Goal: Task Accomplishment & Management: Complete application form

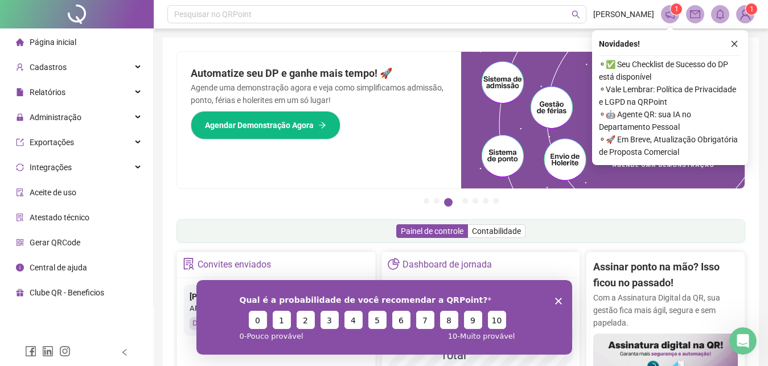
click at [556, 302] on icon "Encerrar pesquisa" at bounding box center [557, 300] width 7 height 7
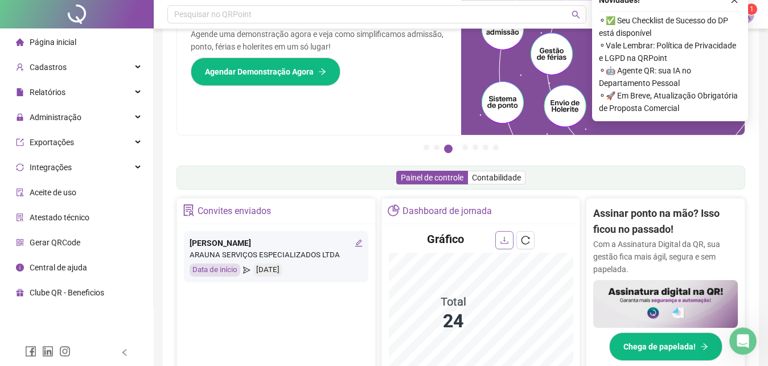
scroll to position [58, 0]
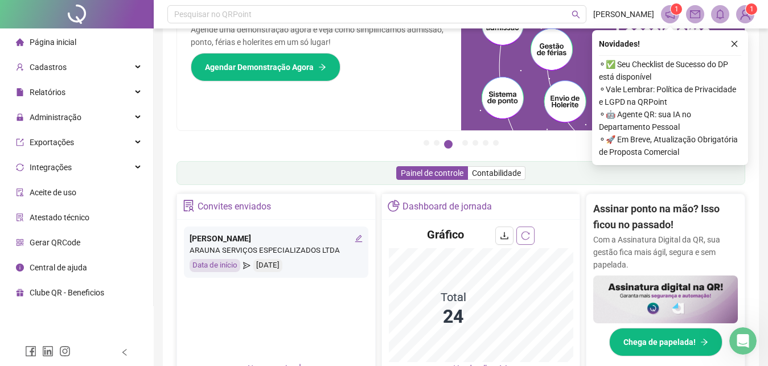
click at [527, 236] on icon "reload" at bounding box center [525, 235] width 9 height 9
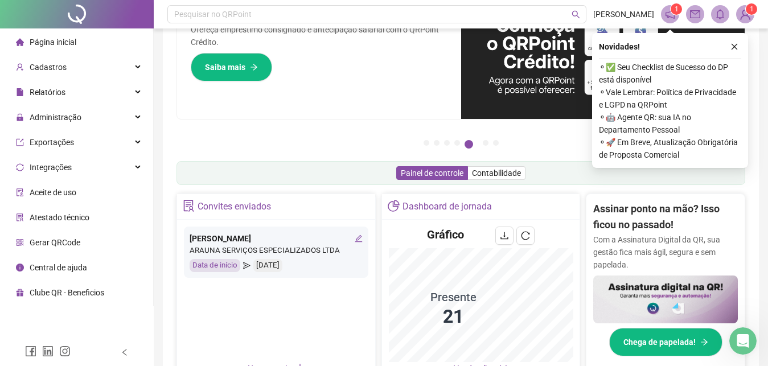
scroll to position [174, 0]
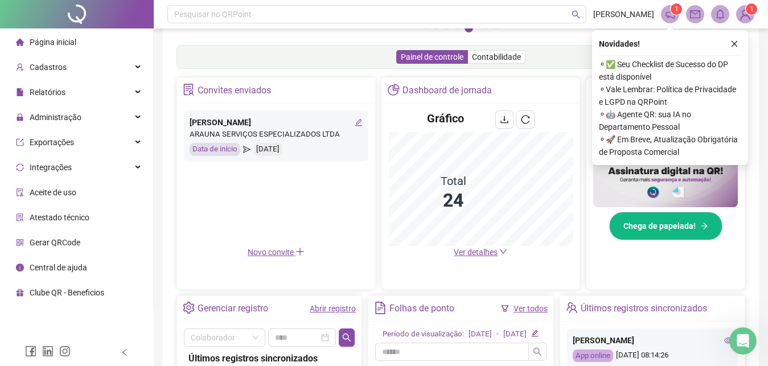
click at [473, 254] on span "Ver detalhes" at bounding box center [475, 252] width 44 height 9
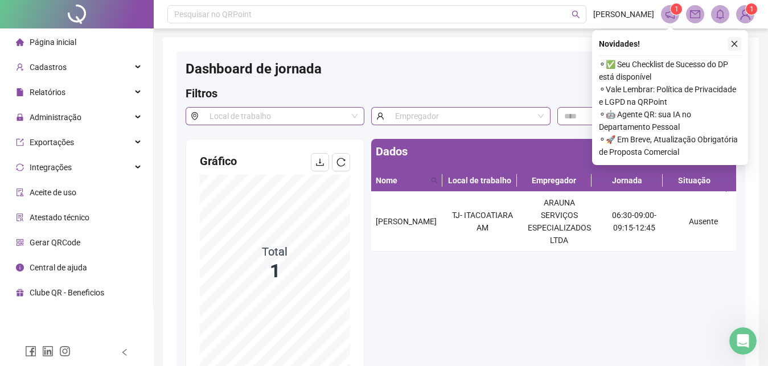
click at [736, 44] on icon "close" at bounding box center [734, 44] width 8 height 8
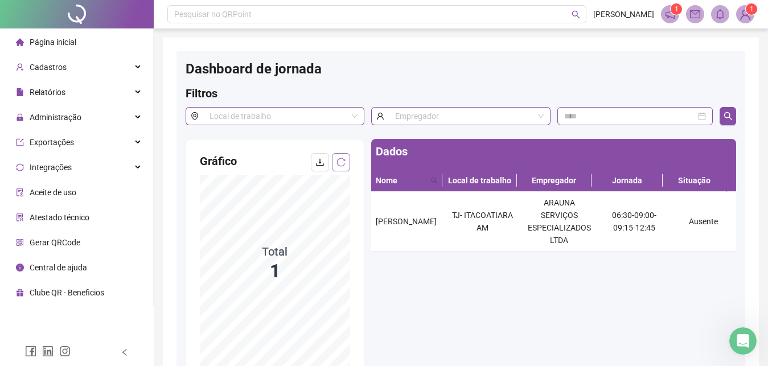
click at [343, 164] on icon "reload" at bounding box center [340, 162] width 9 height 9
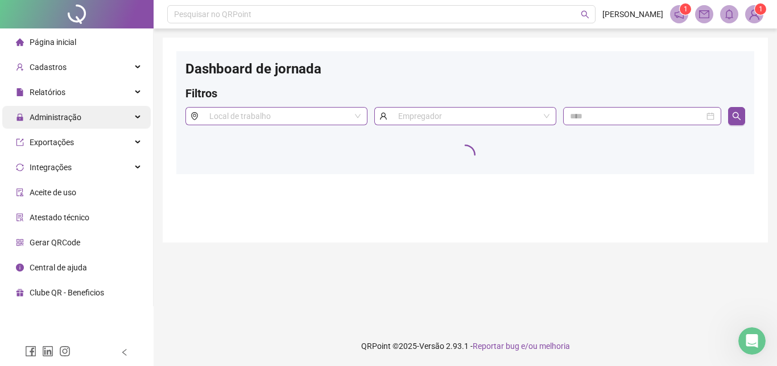
click at [52, 116] on span "Administração" at bounding box center [56, 117] width 52 height 9
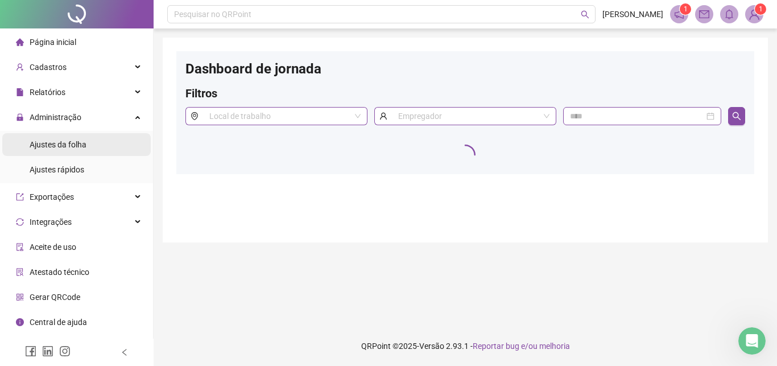
click at [105, 150] on li "Ajustes da folha" at bounding box center [76, 144] width 149 height 23
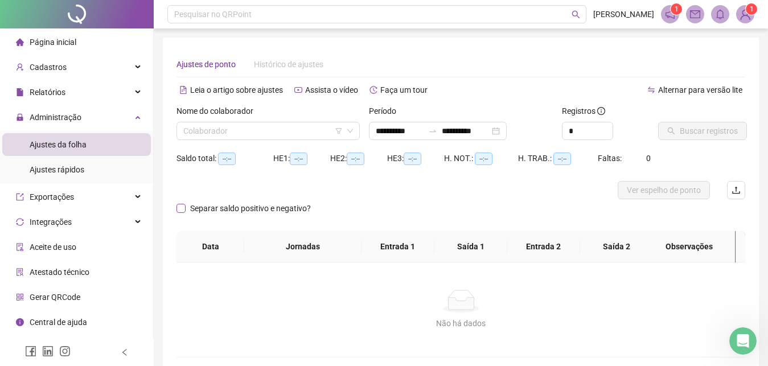
type input "**********"
click at [311, 139] on div "Colaborador" at bounding box center [267, 131] width 183 height 18
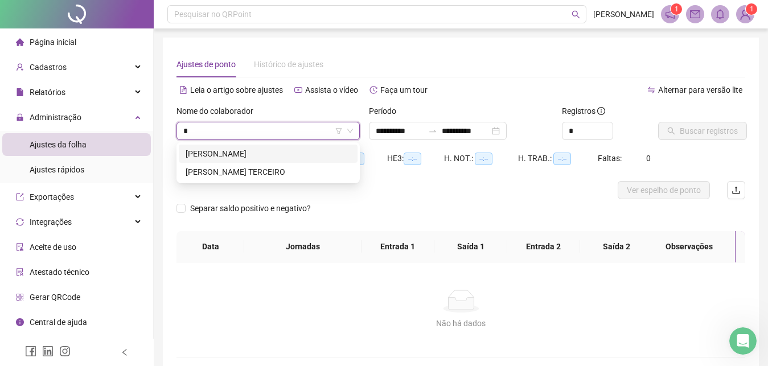
type input "**"
click at [299, 158] on div "[PERSON_NAME]" at bounding box center [267, 153] width 165 height 13
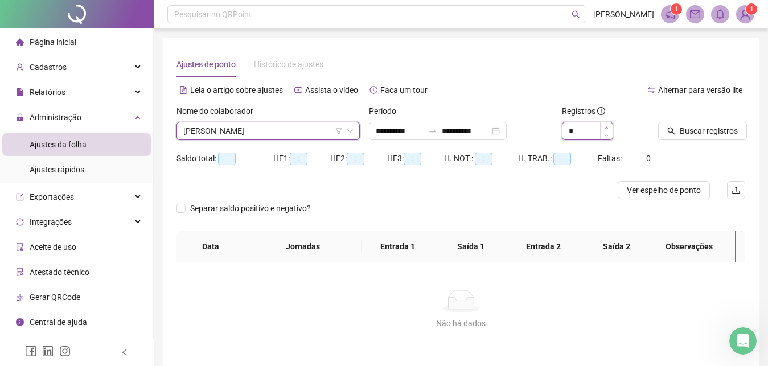
type input "*"
click at [608, 129] on icon "up" at bounding box center [605, 127] width 3 height 2
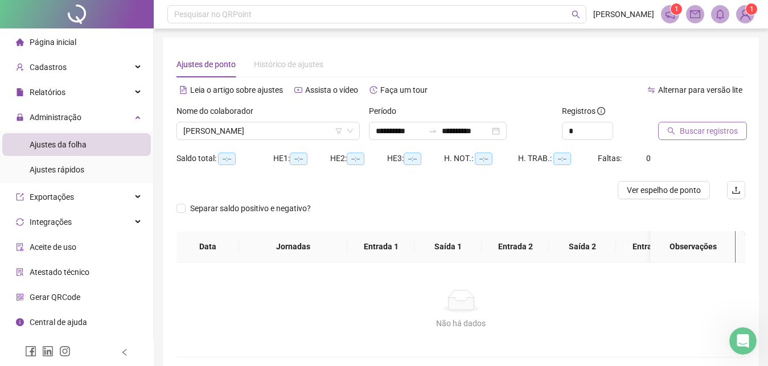
click at [670, 127] on icon "search" at bounding box center [670, 130] width 7 height 7
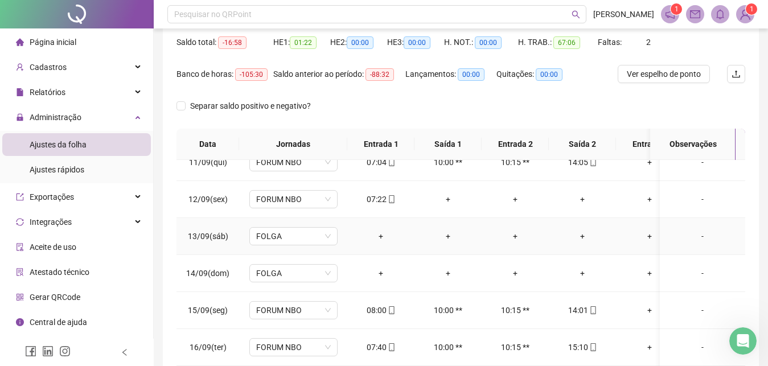
scroll to position [395, 0]
click at [582, 193] on div "+" at bounding box center [582, 199] width 49 height 13
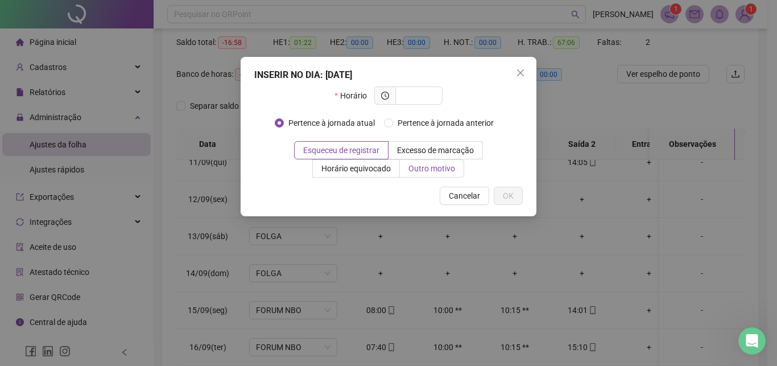
click at [418, 167] on span "Outro motivo" at bounding box center [432, 168] width 47 height 9
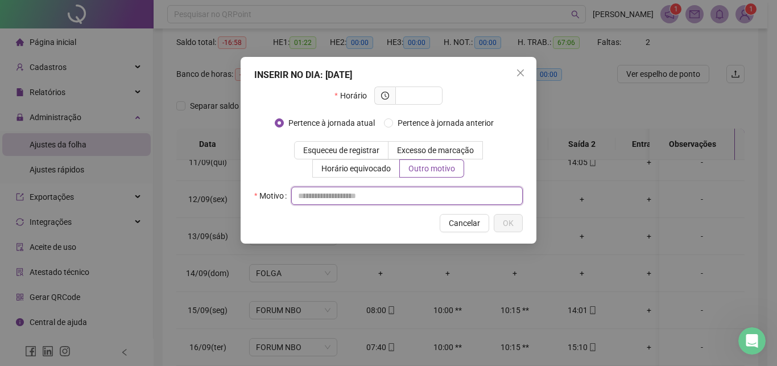
click at [386, 196] on input "text" at bounding box center [407, 196] width 232 height 18
click at [382, 196] on input "**********" at bounding box center [407, 196] width 232 height 18
type input "*"
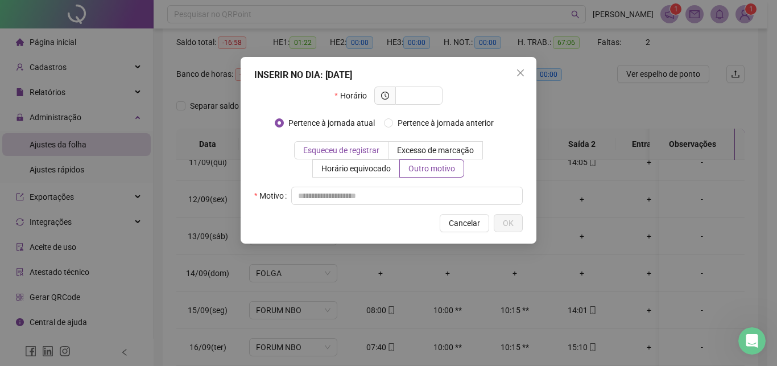
click at [333, 155] on span "Esqueceu de registrar" at bounding box center [341, 150] width 76 height 9
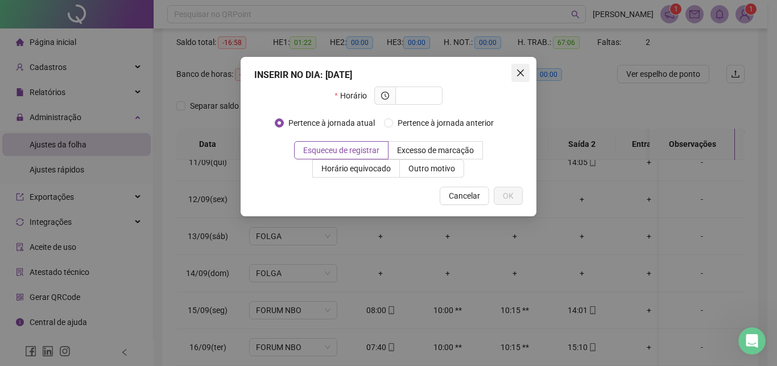
click at [522, 71] on icon "close" at bounding box center [520, 72] width 7 height 7
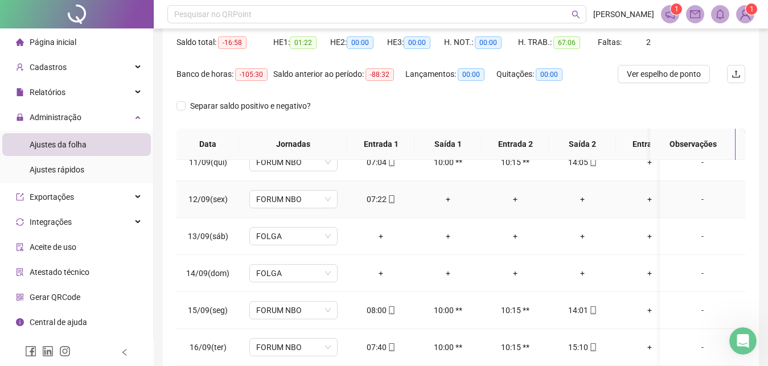
click at [582, 193] on div "+" at bounding box center [582, 199] width 49 height 13
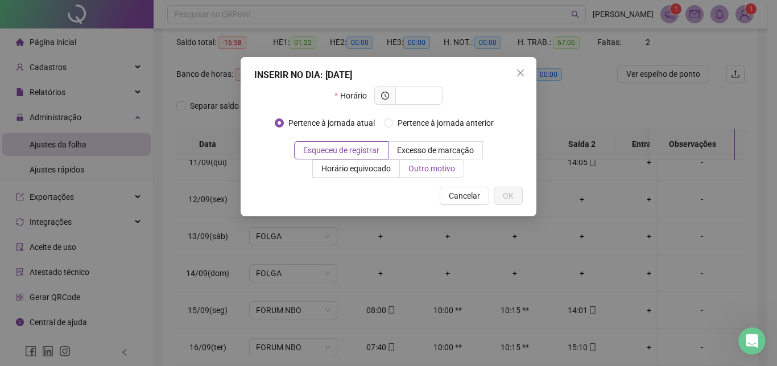
click at [418, 168] on span "Outro motivo" at bounding box center [432, 168] width 47 height 9
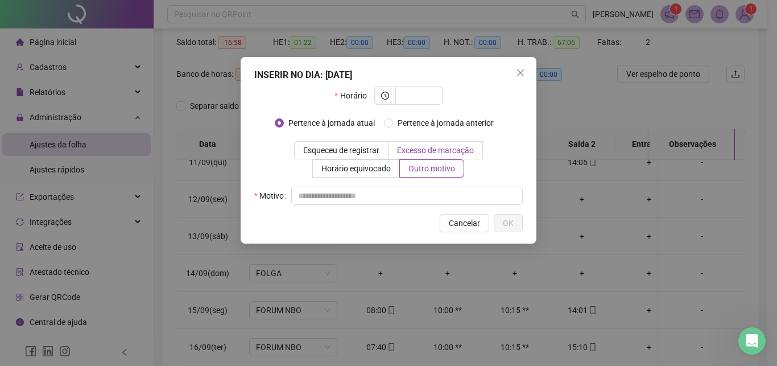
click at [421, 156] on label "Excesso de marcação" at bounding box center [436, 150] width 94 height 18
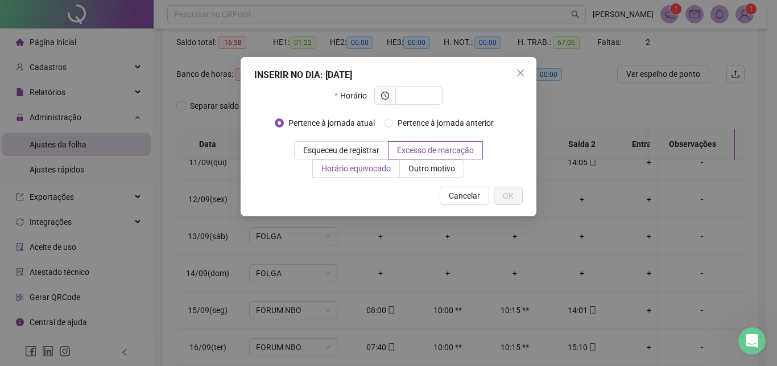
click at [357, 164] on span "Horário equivocado" at bounding box center [355, 168] width 69 height 9
click at [431, 166] on span "Outro motivo" at bounding box center [432, 168] width 47 height 9
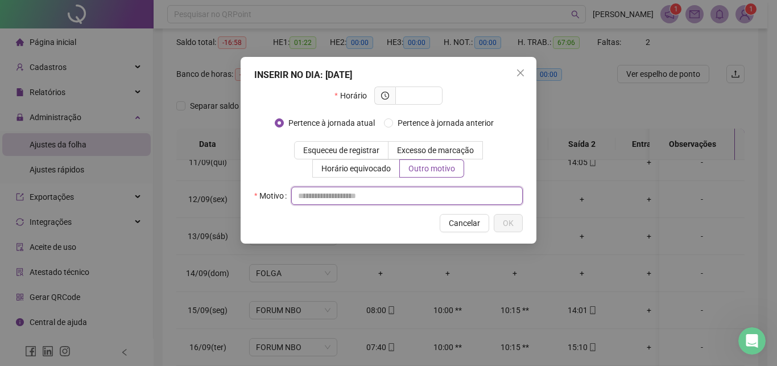
click at [432, 193] on input "text" at bounding box center [407, 196] width 232 height 18
type input "*"
click at [518, 74] on icon "close" at bounding box center [520, 72] width 9 height 9
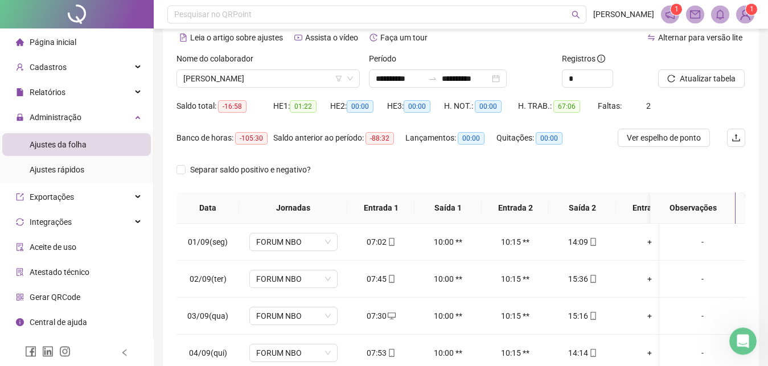
scroll to position [42, 0]
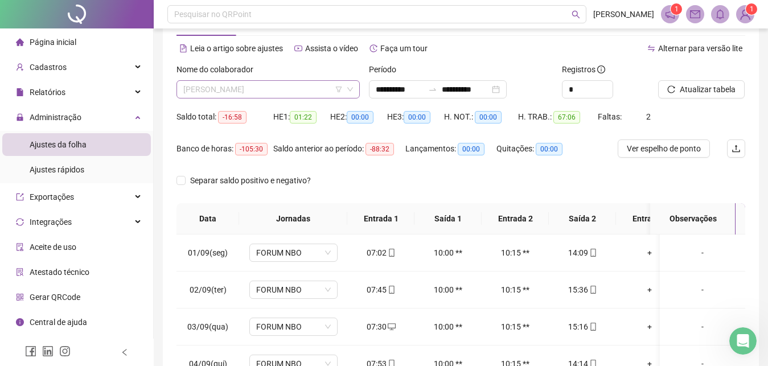
click at [296, 88] on span "[PERSON_NAME]" at bounding box center [268, 89] width 170 height 17
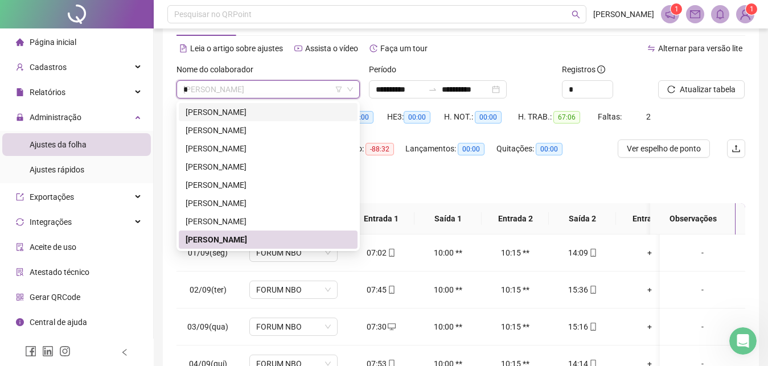
scroll to position [0, 0]
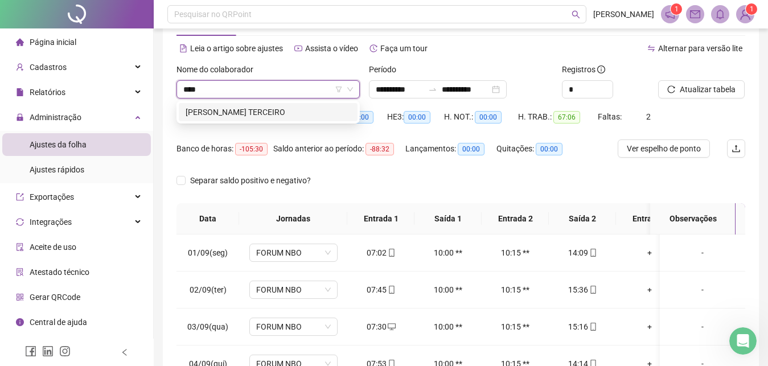
type input "*****"
click at [235, 111] on div "[PERSON_NAME] TERCEIRO" at bounding box center [267, 112] width 165 height 13
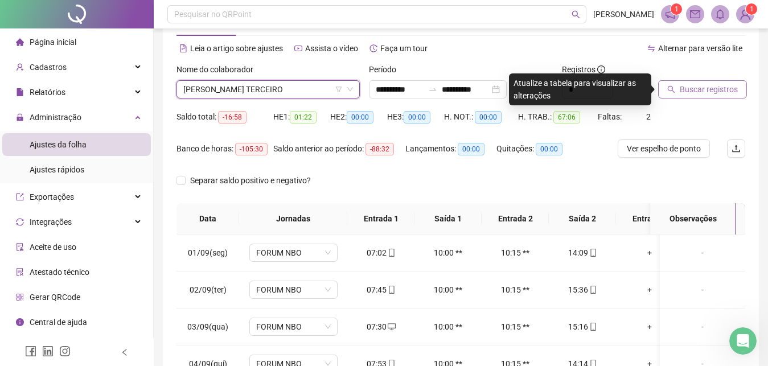
click at [681, 89] on span "Buscar registros" at bounding box center [708, 89] width 58 height 13
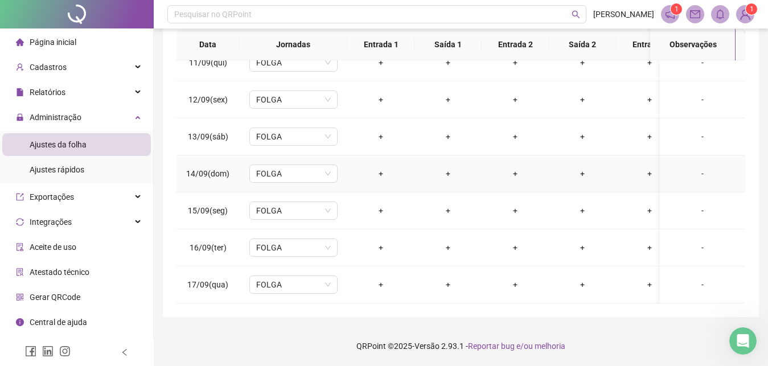
scroll to position [266, 0]
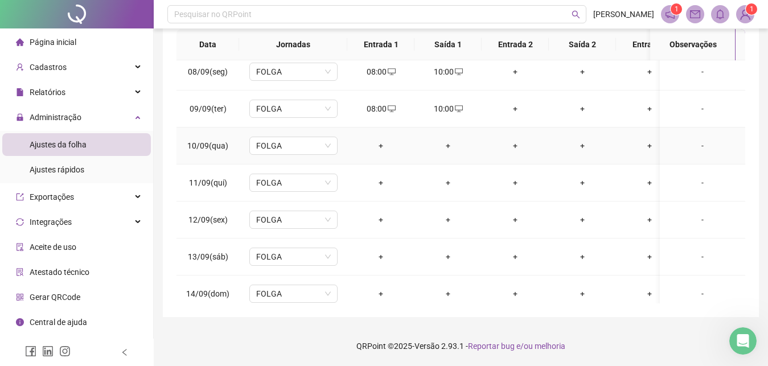
click at [379, 147] on div "+" at bounding box center [380, 145] width 49 height 13
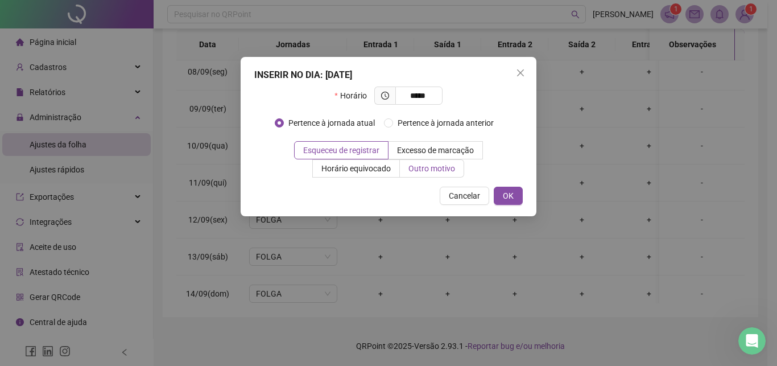
type input "*****"
click at [419, 167] on span "Outro motivo" at bounding box center [432, 168] width 47 height 9
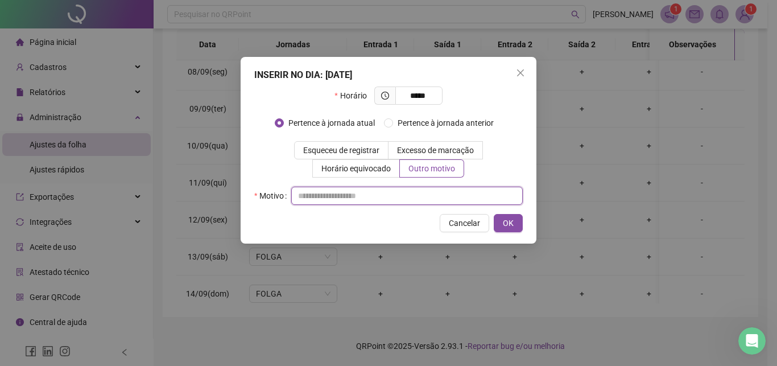
click at [416, 202] on input "text" at bounding box center [407, 196] width 232 height 18
type input "*"
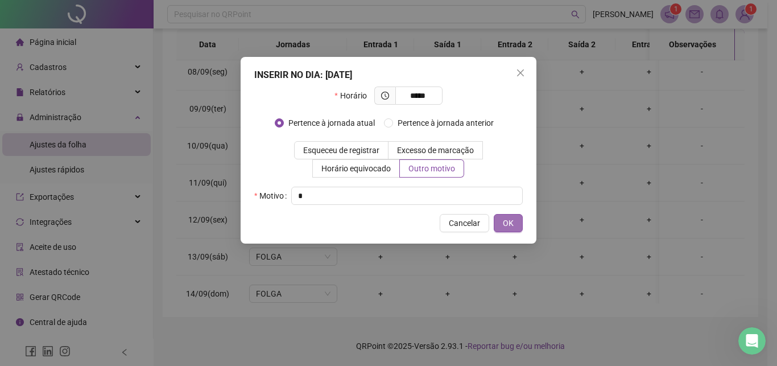
click at [504, 221] on span "OK" at bounding box center [508, 223] width 11 height 13
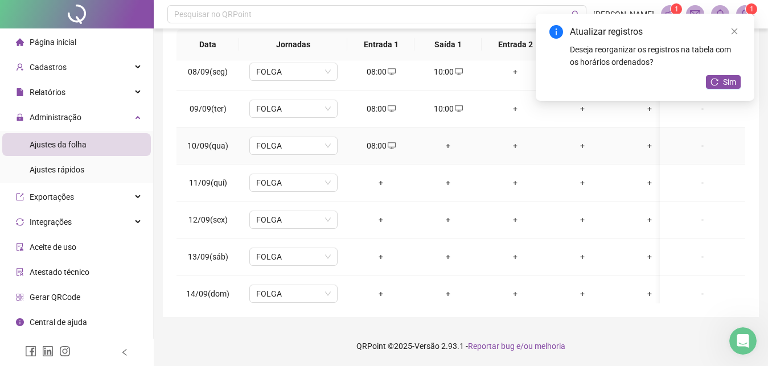
click at [446, 145] on div "+" at bounding box center [447, 145] width 49 height 13
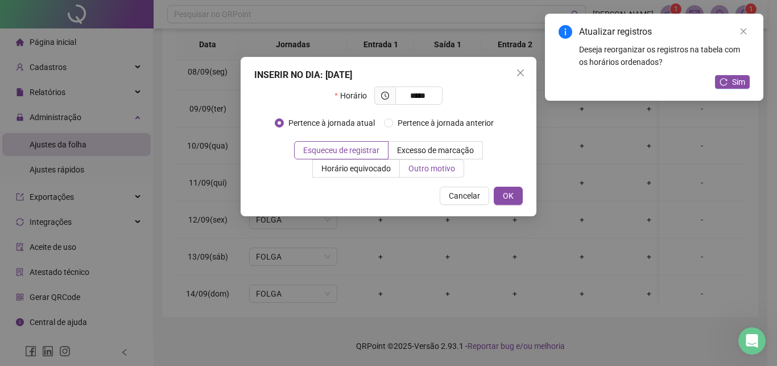
type input "*****"
click at [444, 168] on span "Outro motivo" at bounding box center [432, 168] width 47 height 9
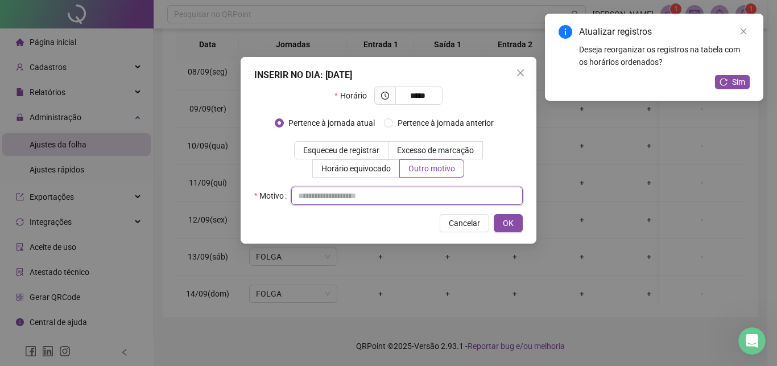
click at [491, 201] on input "text" at bounding box center [407, 196] width 232 height 18
type input "*"
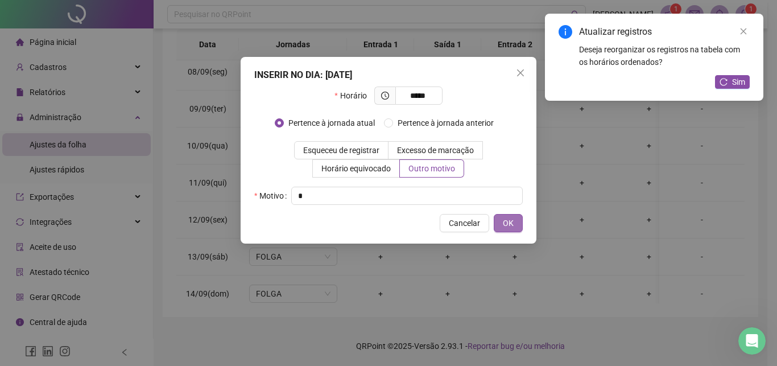
click at [513, 225] on span "OK" at bounding box center [508, 223] width 11 height 13
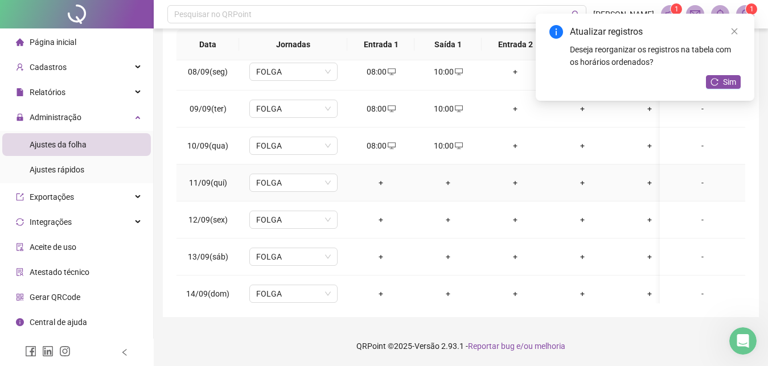
click at [381, 183] on div "+" at bounding box center [380, 182] width 49 height 13
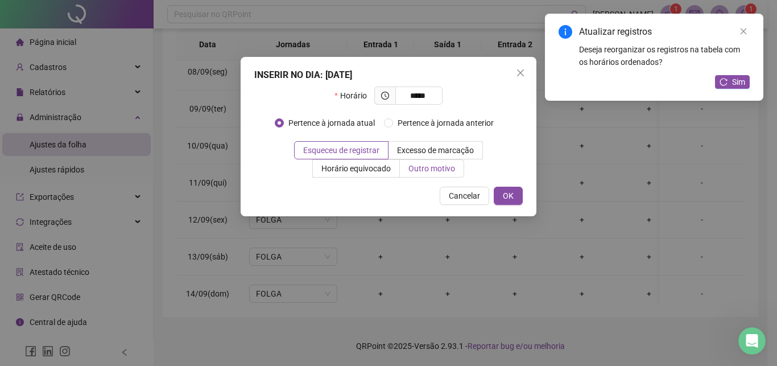
type input "*****"
click at [444, 167] on span "Outro motivo" at bounding box center [432, 168] width 47 height 9
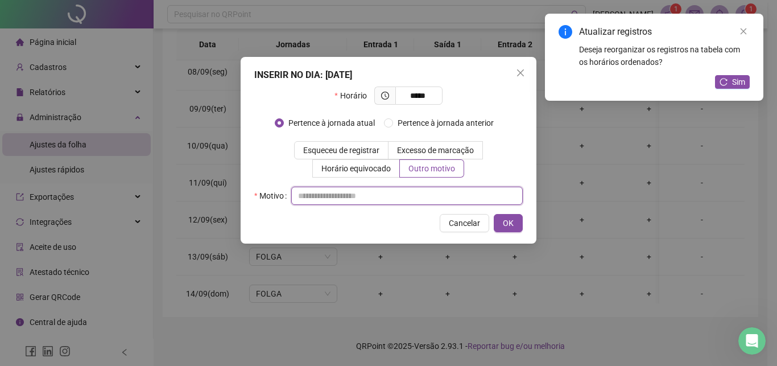
click at [450, 202] on input "text" at bounding box center [407, 196] width 232 height 18
type input "*"
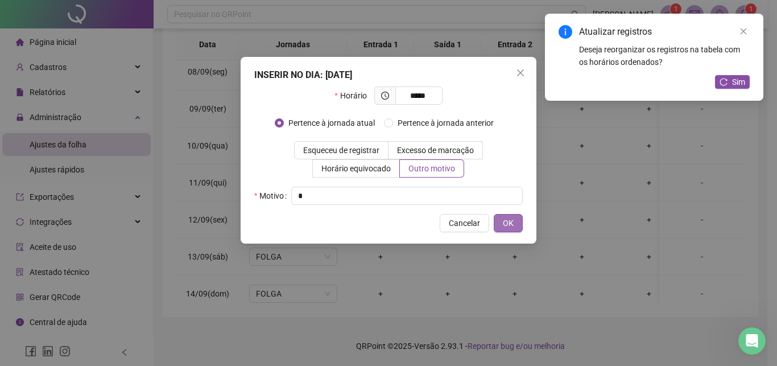
click at [505, 221] on span "OK" at bounding box center [508, 223] width 11 height 13
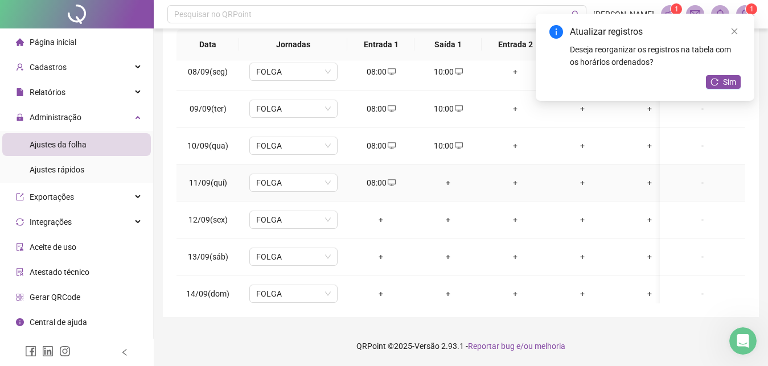
click at [448, 182] on div "+" at bounding box center [447, 182] width 49 height 13
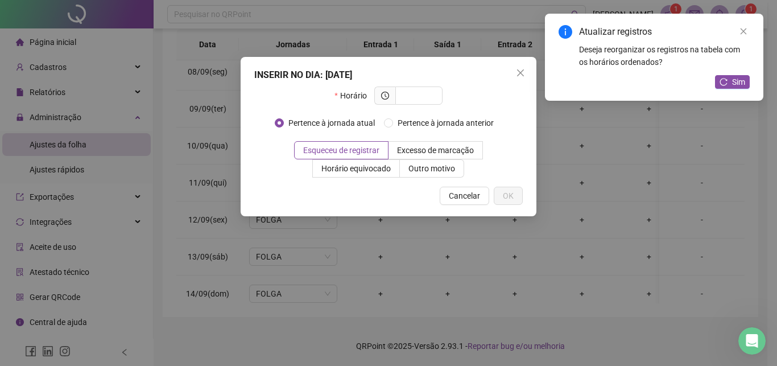
type input "*"
type input "*****"
click at [440, 167] on span "Outro motivo" at bounding box center [432, 168] width 47 height 9
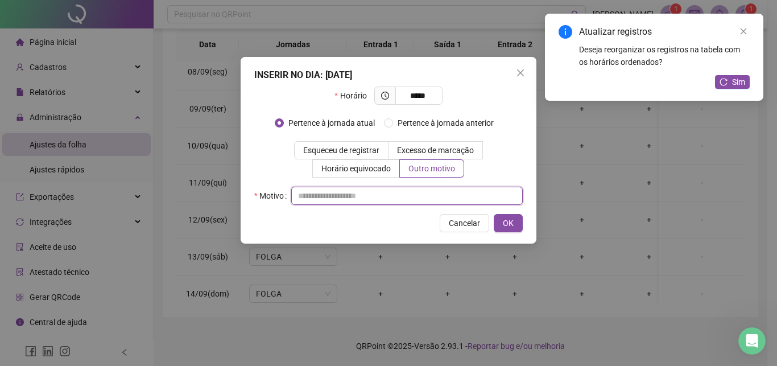
click at [469, 191] on input "text" at bounding box center [407, 196] width 232 height 18
type input "*"
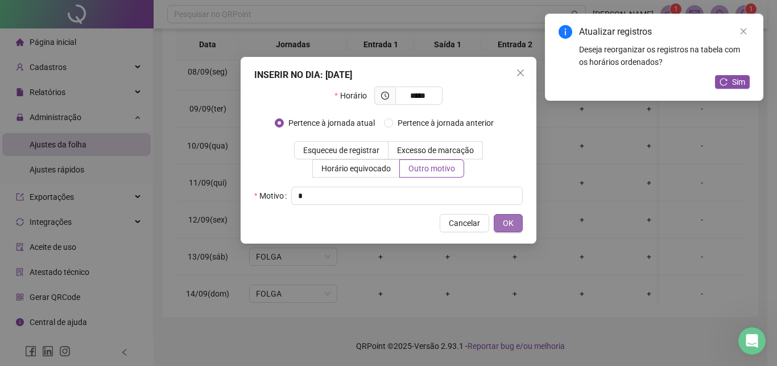
click at [504, 220] on span "OK" at bounding box center [508, 223] width 11 height 13
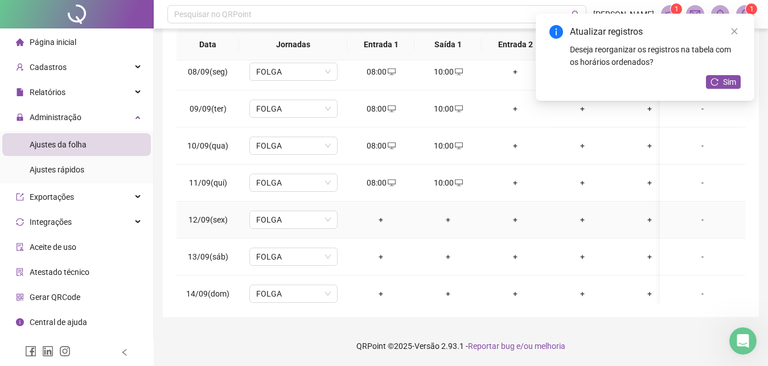
click at [383, 220] on div "+" at bounding box center [380, 219] width 49 height 13
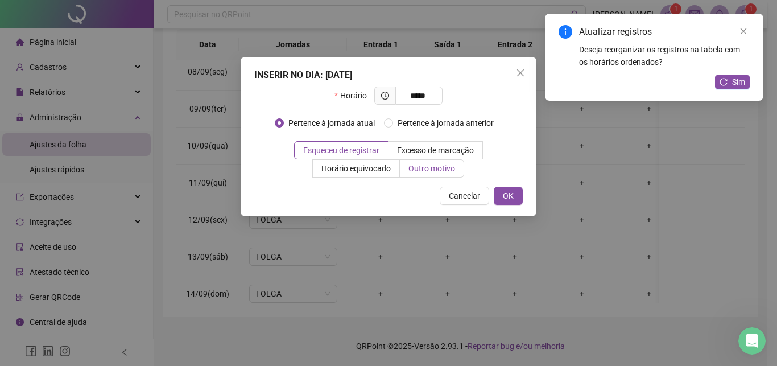
type input "*****"
click at [411, 172] on span "Outro motivo" at bounding box center [432, 168] width 47 height 9
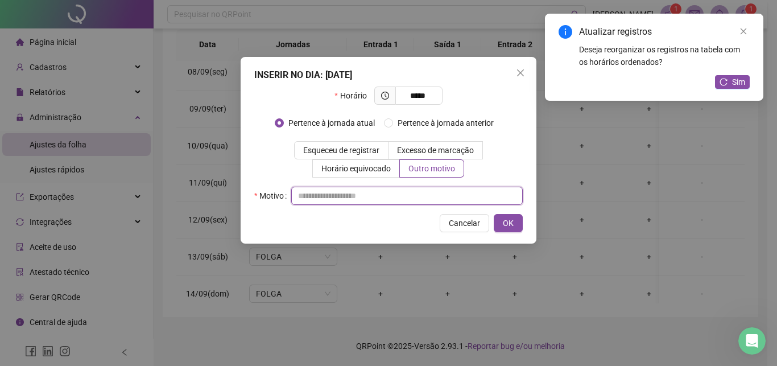
click at [448, 196] on input "text" at bounding box center [407, 196] width 232 height 18
type input "*"
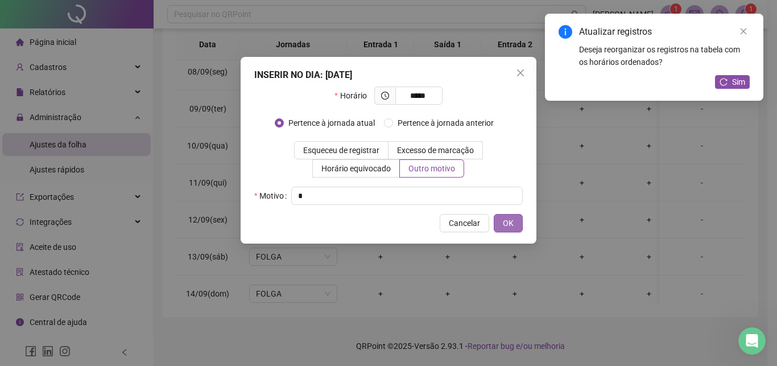
click at [505, 225] on span "OK" at bounding box center [508, 223] width 11 height 13
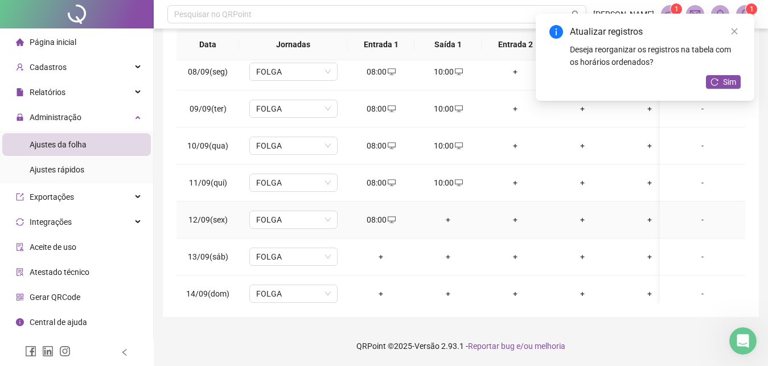
click at [448, 221] on div "+" at bounding box center [447, 219] width 49 height 13
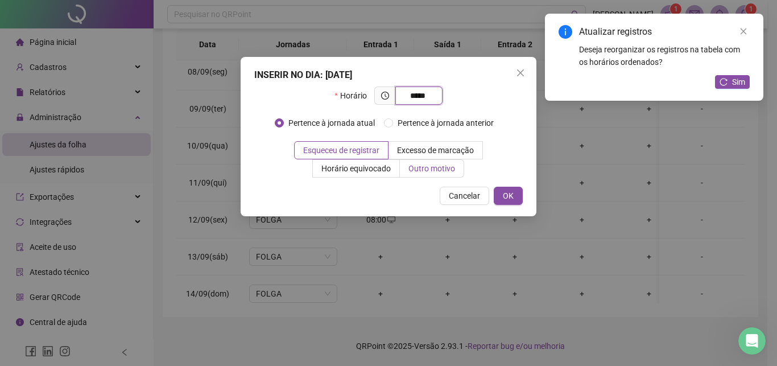
type input "*****"
click at [422, 170] on span "Outro motivo" at bounding box center [432, 168] width 47 height 9
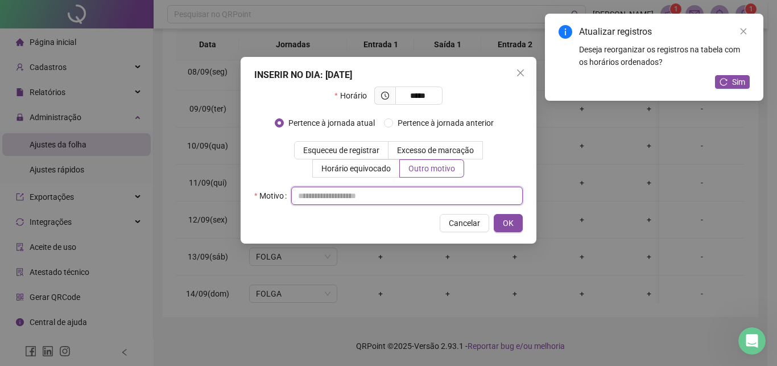
click at [459, 193] on input "text" at bounding box center [407, 196] width 232 height 18
type input "*"
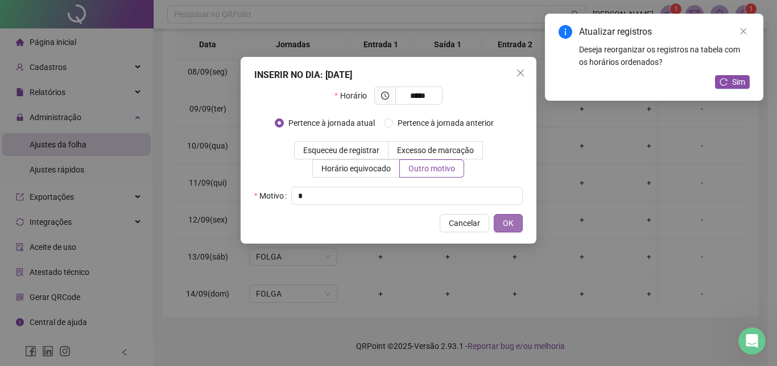
click at [500, 224] on button "OK" at bounding box center [508, 223] width 29 height 18
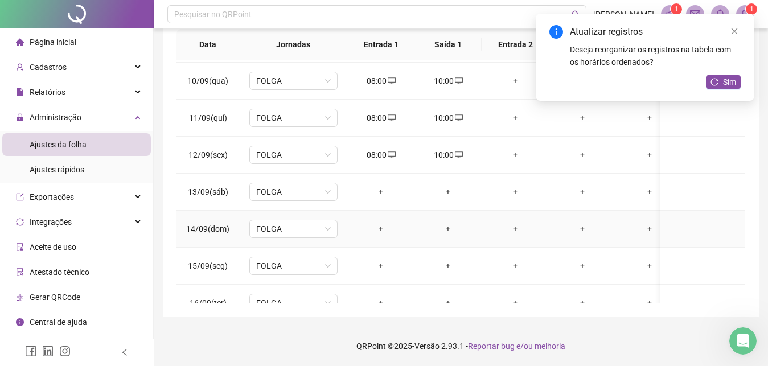
scroll to position [395, 0]
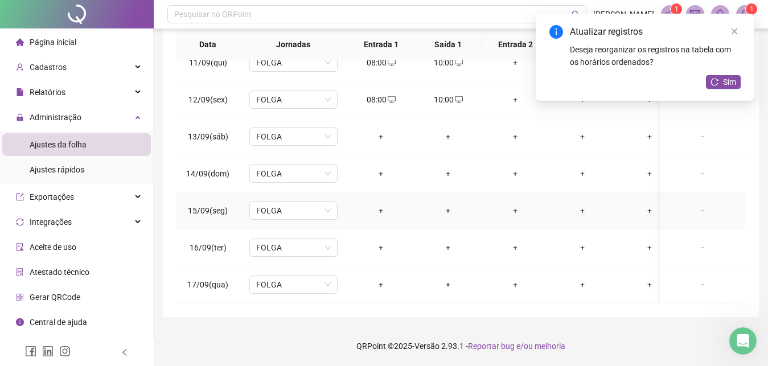
click at [379, 204] on div "+" at bounding box center [380, 210] width 49 height 13
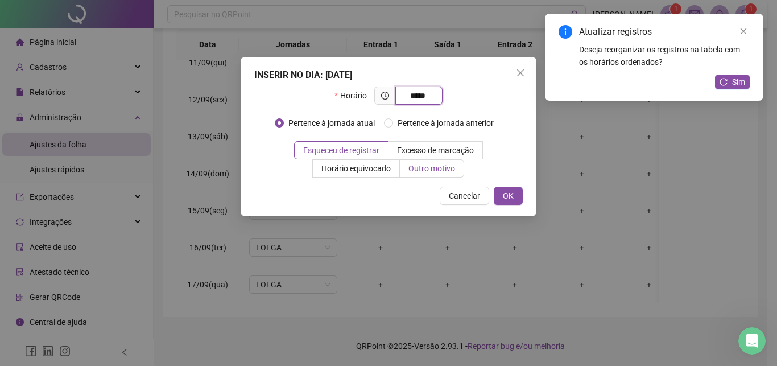
type input "*****"
click at [414, 173] on span "Outro motivo" at bounding box center [432, 168] width 47 height 9
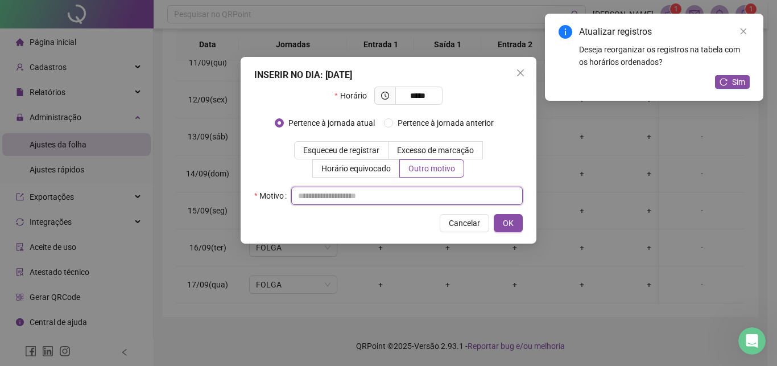
click at [467, 192] on input "text" at bounding box center [407, 196] width 232 height 18
type input "*"
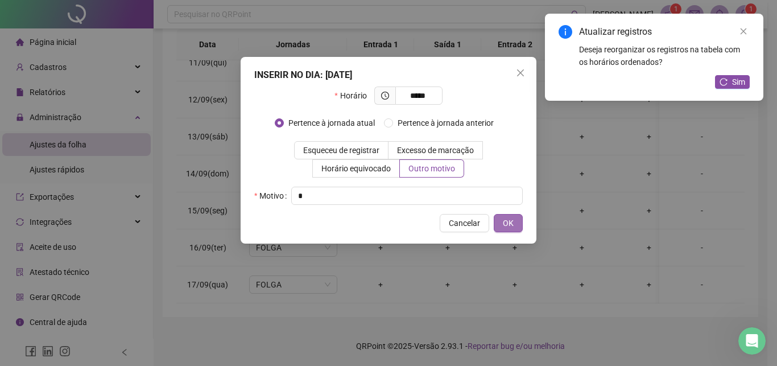
click at [513, 225] on span "OK" at bounding box center [508, 223] width 11 height 13
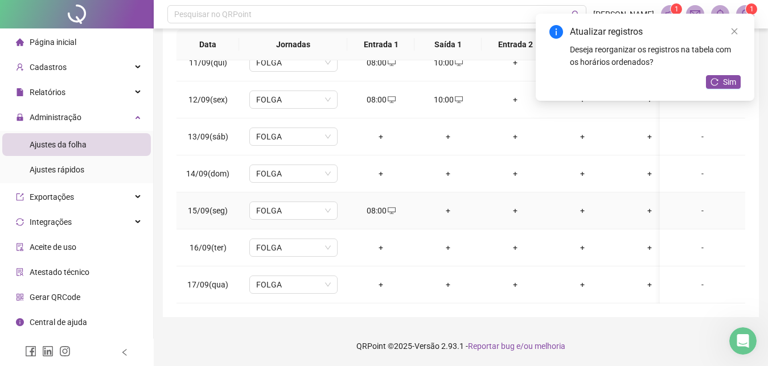
click at [446, 204] on div "+" at bounding box center [447, 210] width 49 height 13
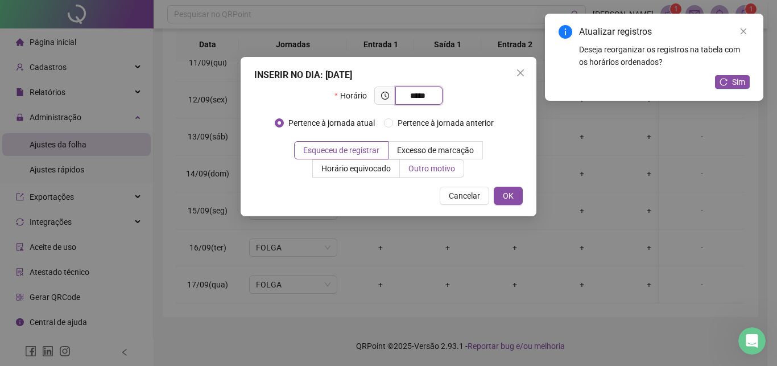
type input "*****"
click at [412, 164] on span "Outro motivo" at bounding box center [432, 168] width 47 height 9
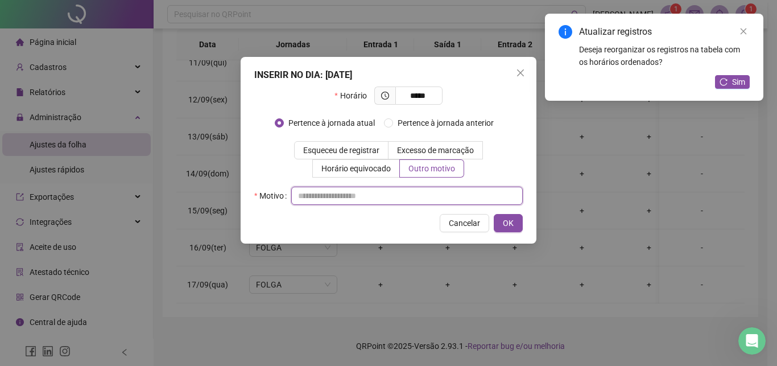
click at [405, 197] on input "text" at bounding box center [407, 196] width 232 height 18
type input "*"
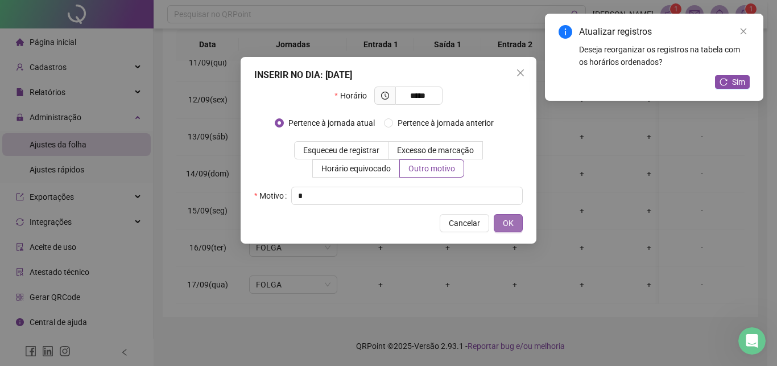
click at [506, 225] on span "OK" at bounding box center [508, 223] width 11 height 13
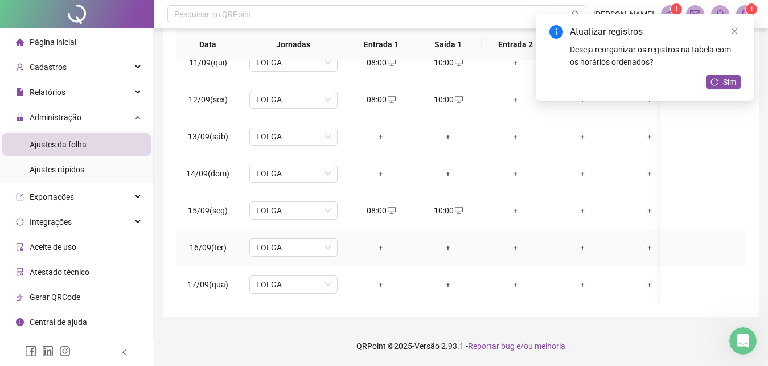
click at [378, 241] on div "+" at bounding box center [380, 247] width 49 height 13
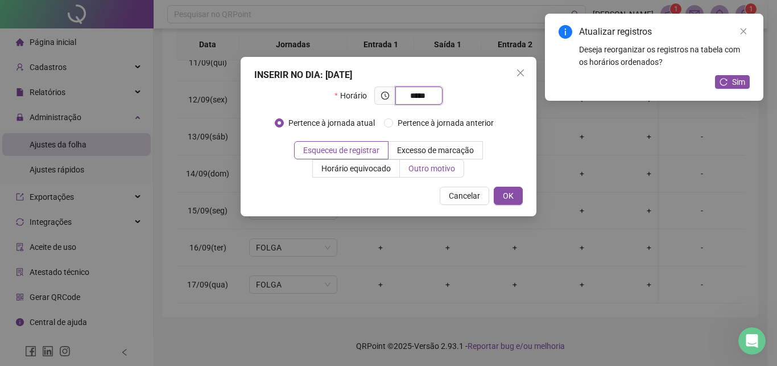
type input "*****"
click at [423, 170] on span "Outro motivo" at bounding box center [432, 168] width 47 height 9
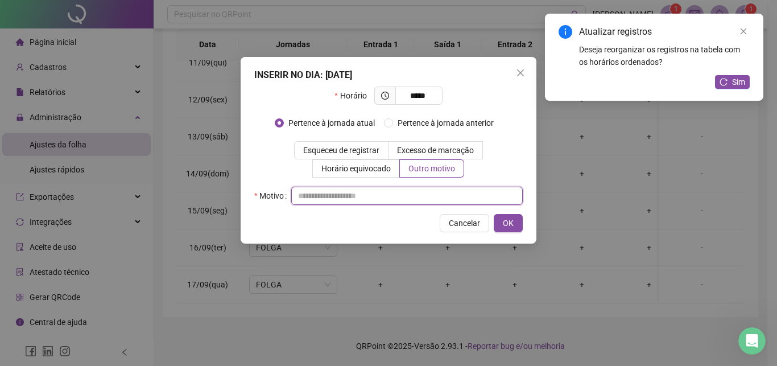
click at [428, 193] on input "text" at bounding box center [407, 196] width 232 height 18
type input "*"
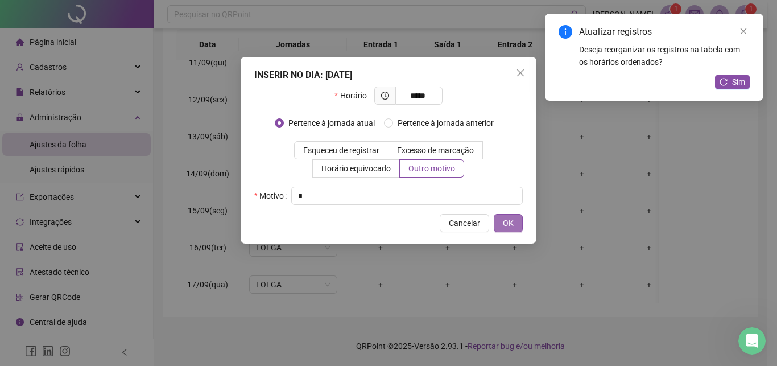
click at [514, 223] on button "OK" at bounding box center [508, 223] width 29 height 18
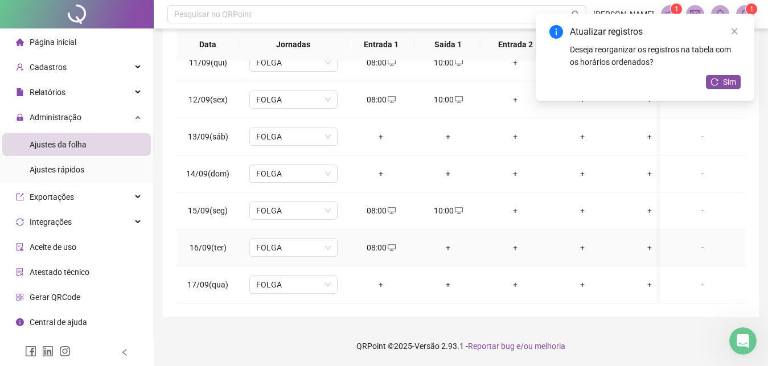
click at [449, 241] on div "+" at bounding box center [447, 247] width 49 height 13
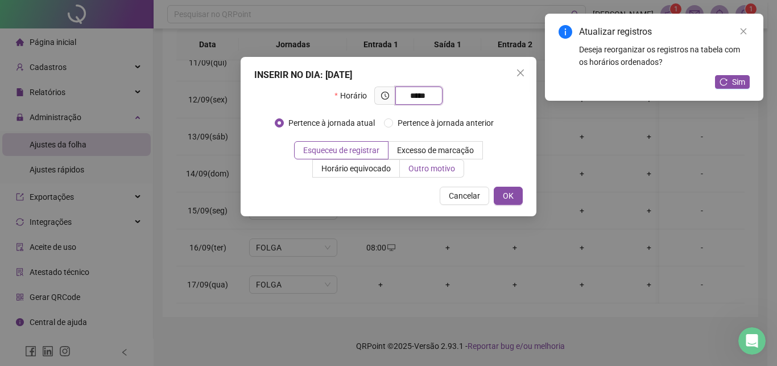
type input "*****"
click at [425, 165] on span "Outro motivo" at bounding box center [432, 168] width 47 height 9
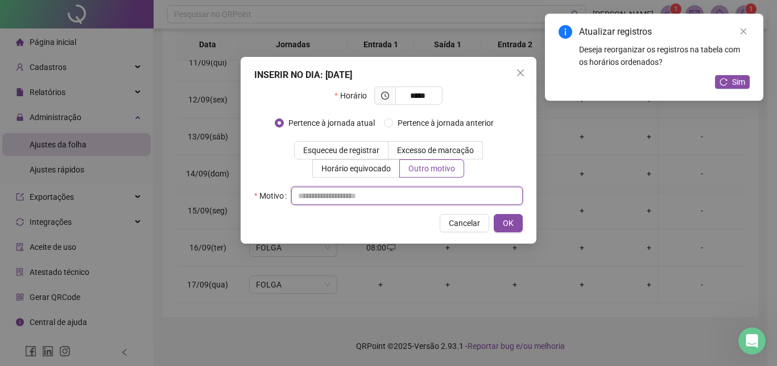
click at [426, 195] on input "text" at bounding box center [407, 196] width 232 height 18
type input "*"
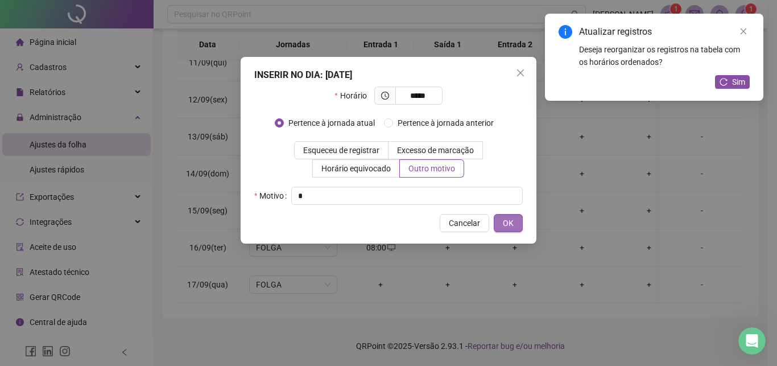
click at [504, 224] on span "OK" at bounding box center [508, 223] width 11 height 13
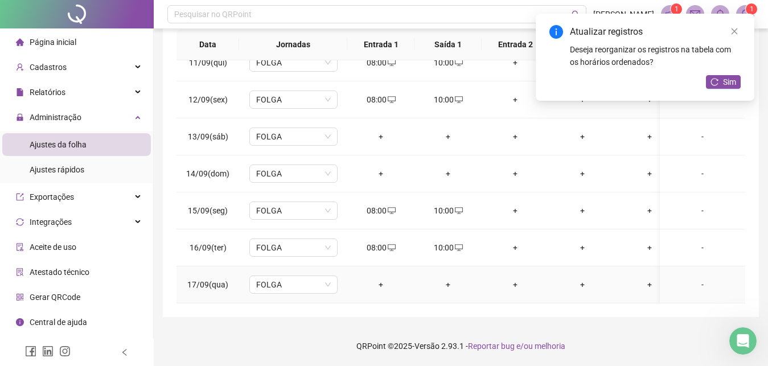
click at [383, 278] on div "+" at bounding box center [380, 284] width 49 height 13
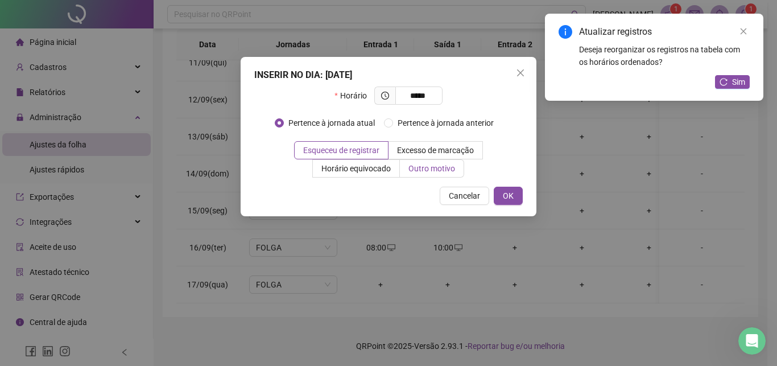
type input "*****"
click at [443, 167] on span "Outro motivo" at bounding box center [432, 168] width 47 height 9
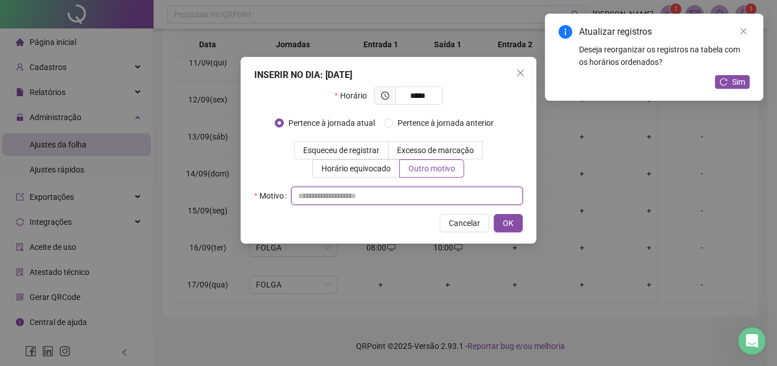
click at [452, 192] on input "text" at bounding box center [407, 196] width 232 height 18
type input "*"
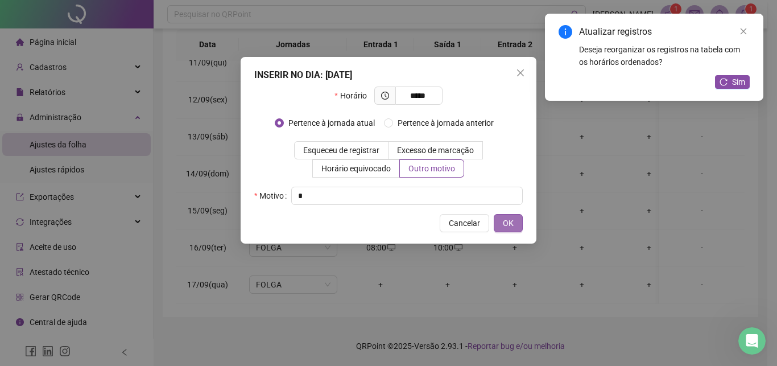
click at [504, 223] on span "OK" at bounding box center [508, 223] width 11 height 13
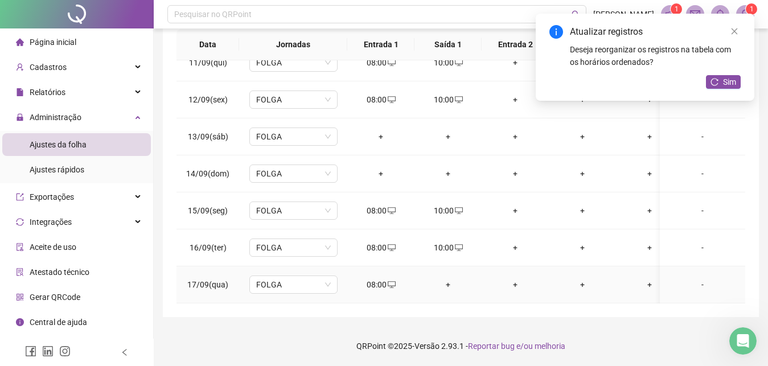
click at [447, 278] on div "+" at bounding box center [447, 284] width 49 height 13
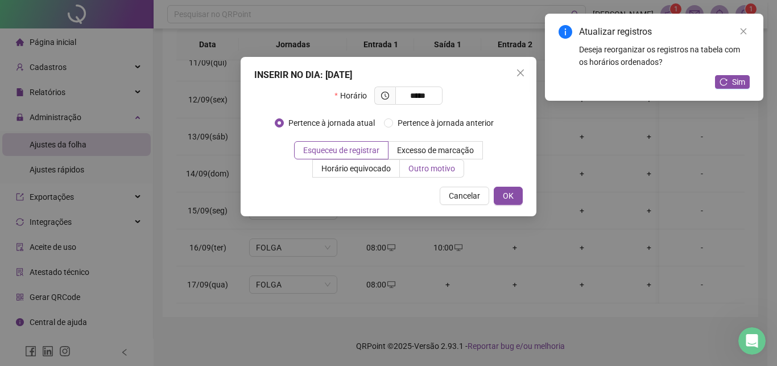
type input "*****"
click at [439, 165] on span "Outro motivo" at bounding box center [432, 168] width 47 height 9
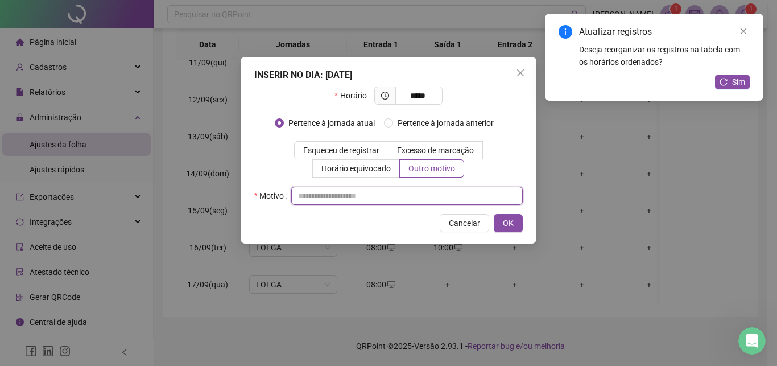
click at [444, 196] on input "text" at bounding box center [407, 196] width 232 height 18
type input "*"
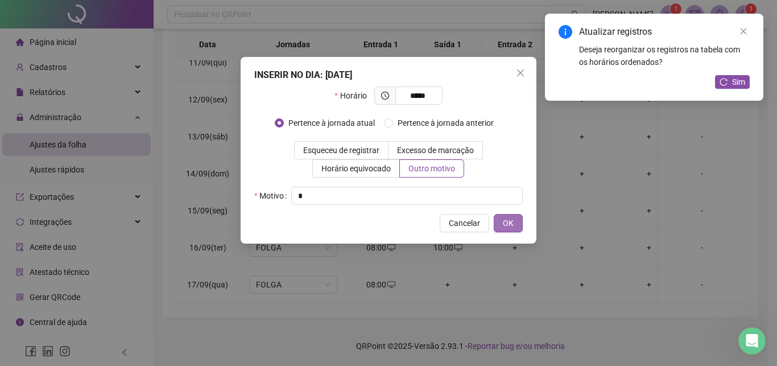
click at [517, 226] on button "OK" at bounding box center [508, 223] width 29 height 18
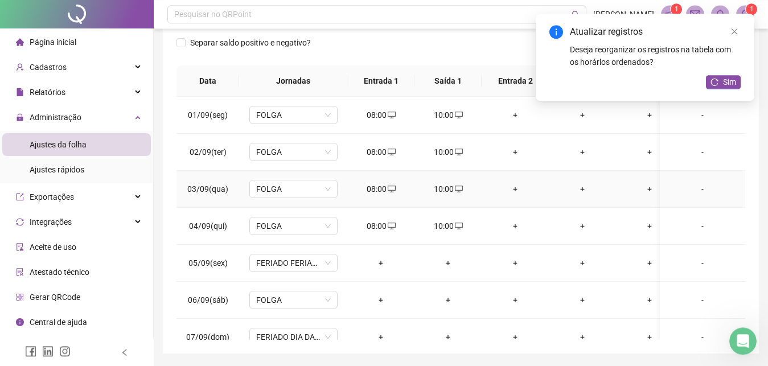
scroll to position [158, 0]
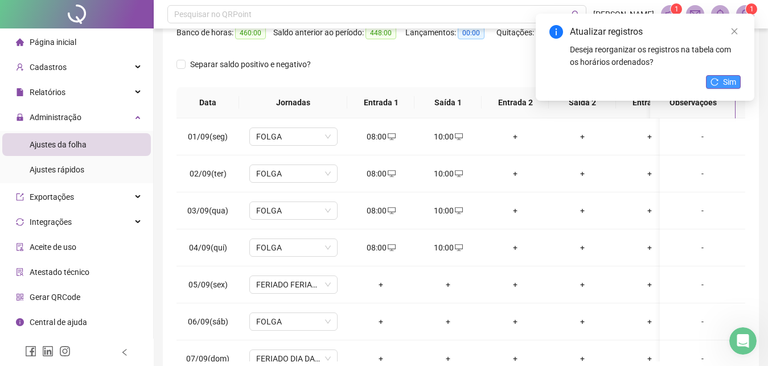
drag, startPoint x: 732, startPoint y: 81, endPoint x: 733, endPoint y: 75, distance: 5.8
click at [733, 80] on span "Sim" at bounding box center [729, 82] width 13 height 13
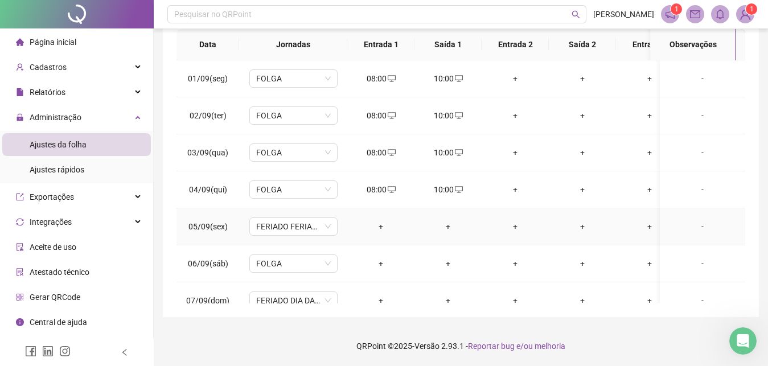
scroll to position [42, 0]
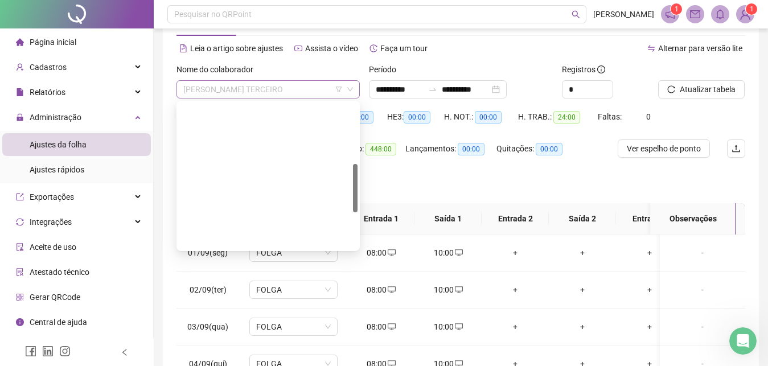
click at [324, 91] on span "[PERSON_NAME] TERCEIRO" at bounding box center [268, 89] width 170 height 17
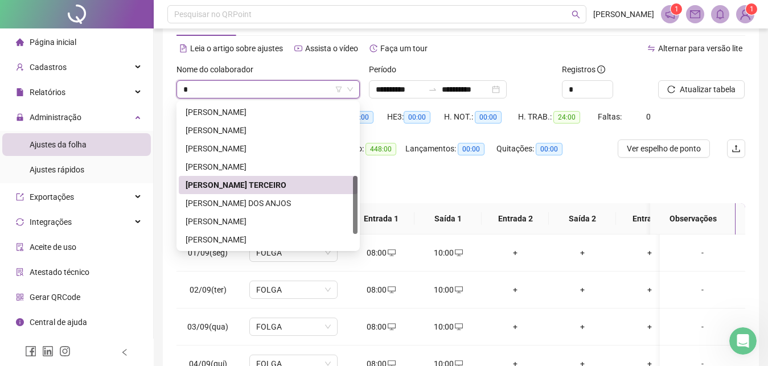
type input "**"
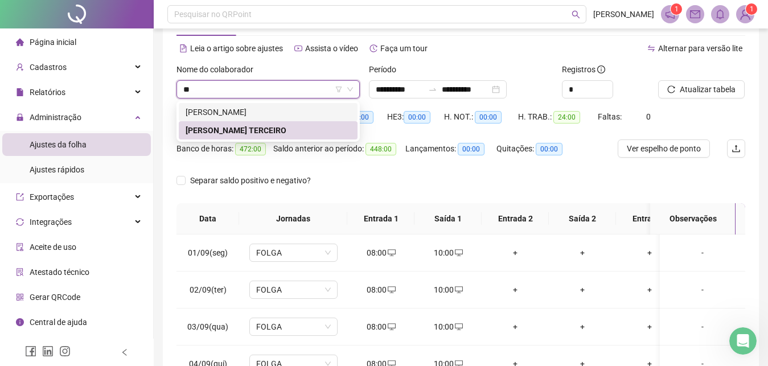
click at [339, 113] on div "[PERSON_NAME]" at bounding box center [267, 112] width 165 height 13
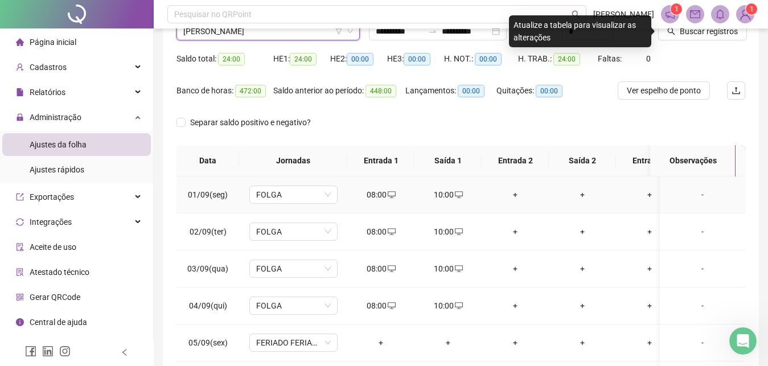
scroll to position [65, 0]
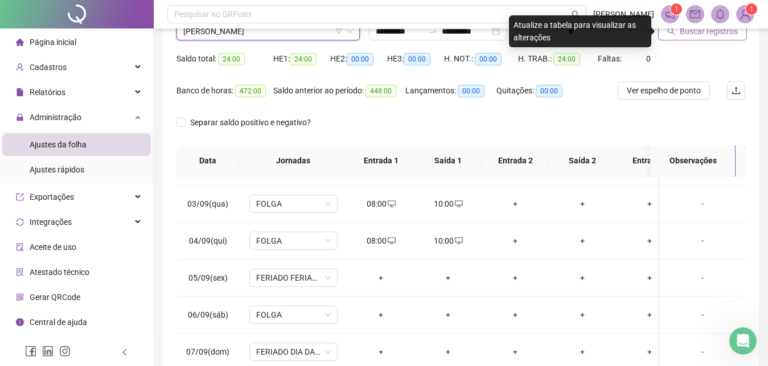
click at [694, 37] on span "Buscar registros" at bounding box center [708, 31] width 58 height 13
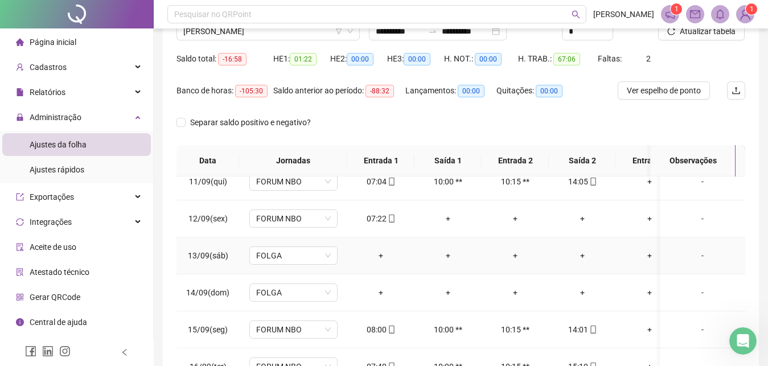
scroll to position [389, 0]
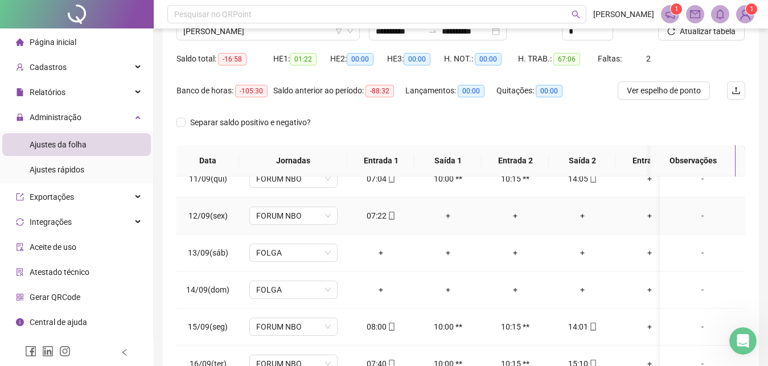
click at [582, 212] on div "+" at bounding box center [582, 215] width 49 height 13
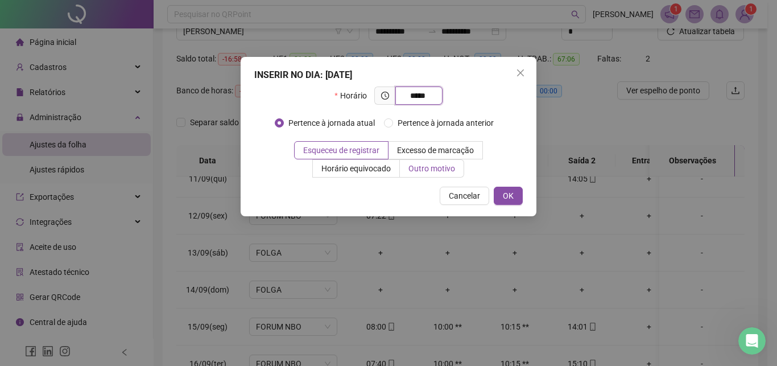
type input "*****"
click at [444, 168] on span "Outro motivo" at bounding box center [432, 168] width 47 height 9
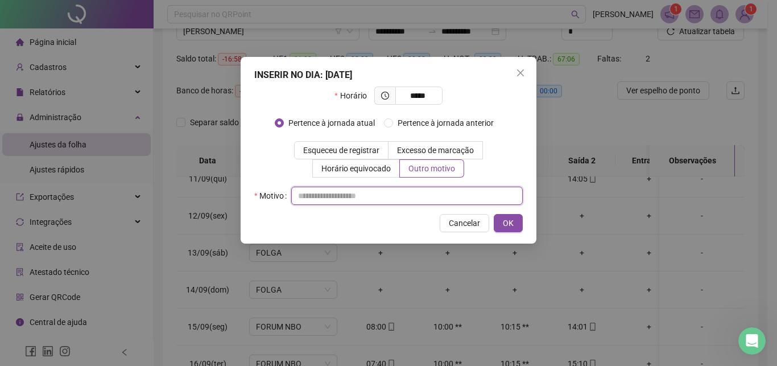
click at [436, 193] on input "text" at bounding box center [407, 196] width 232 height 18
type input "**********"
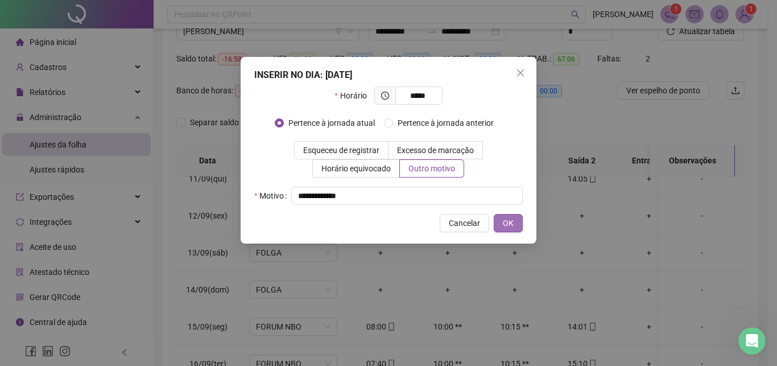
click at [509, 219] on span "OK" at bounding box center [508, 223] width 11 height 13
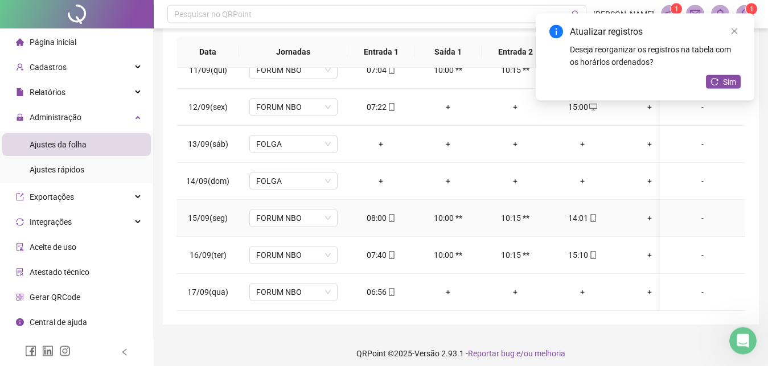
scroll to position [216, 0]
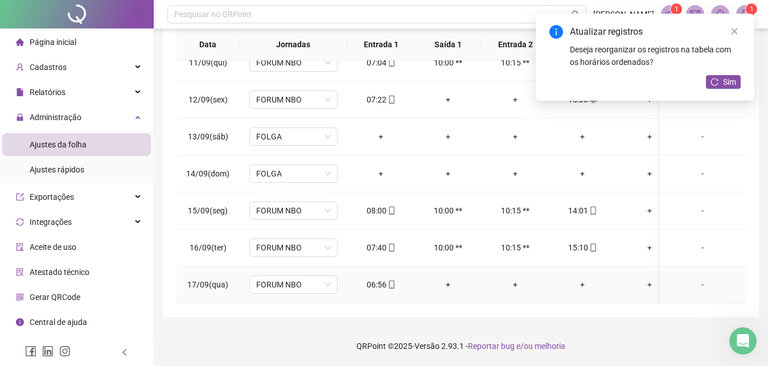
click at [583, 278] on div "+" at bounding box center [582, 284] width 49 height 13
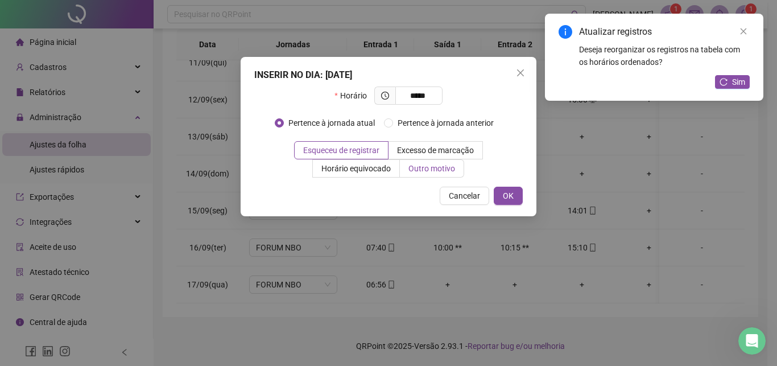
type input "*****"
click at [435, 171] on span "Outro motivo" at bounding box center [432, 168] width 47 height 9
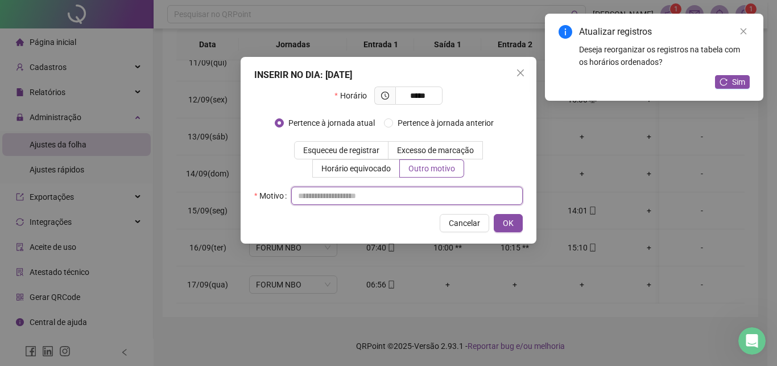
click at [428, 191] on input "text" at bounding box center [407, 196] width 232 height 18
type input "*********"
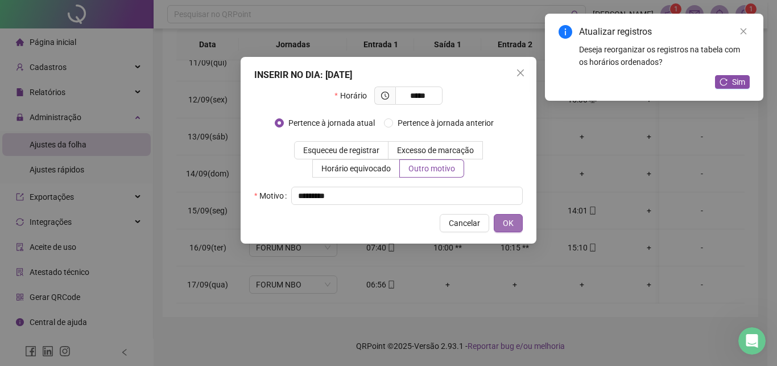
click at [514, 220] on button "OK" at bounding box center [508, 223] width 29 height 18
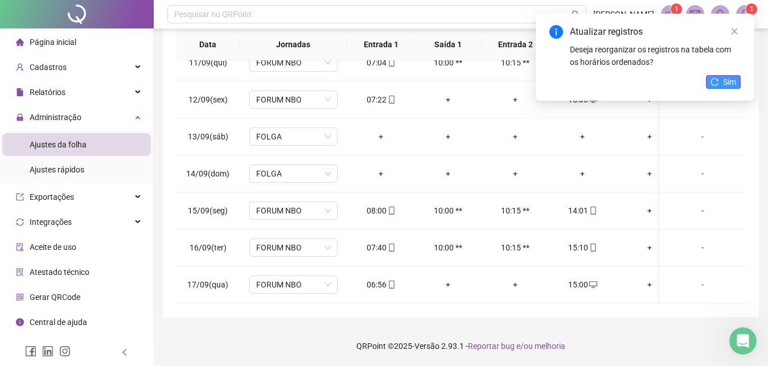
click at [710, 84] on button "Sim" at bounding box center [723, 82] width 35 height 14
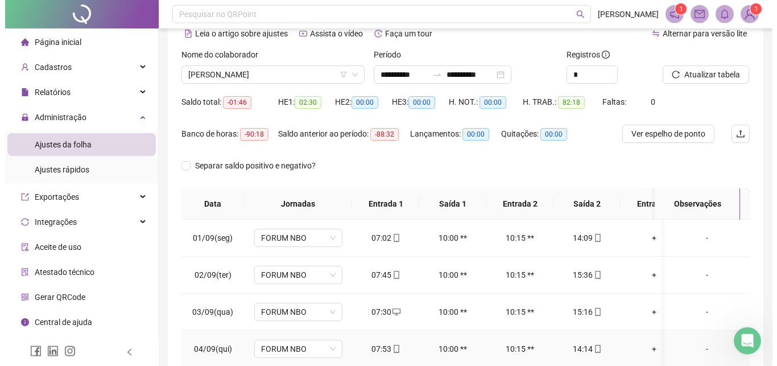
scroll to position [0, 0]
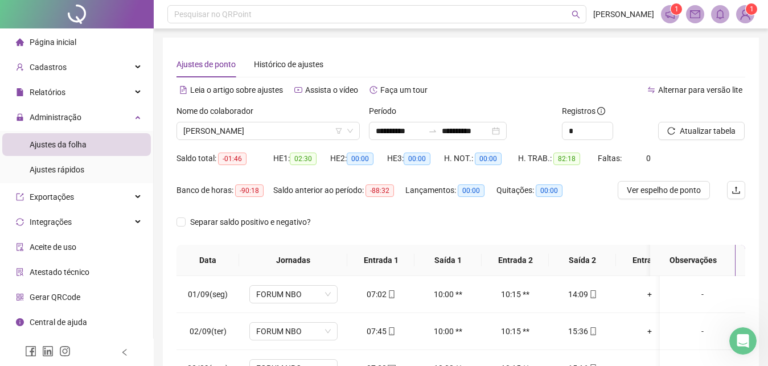
click at [754, 15] on header "Pesquisar no QRPoint [PERSON_NAME] 1 1" at bounding box center [461, 14] width 614 height 28
click at [744, 15] on img at bounding box center [744, 14] width 17 height 17
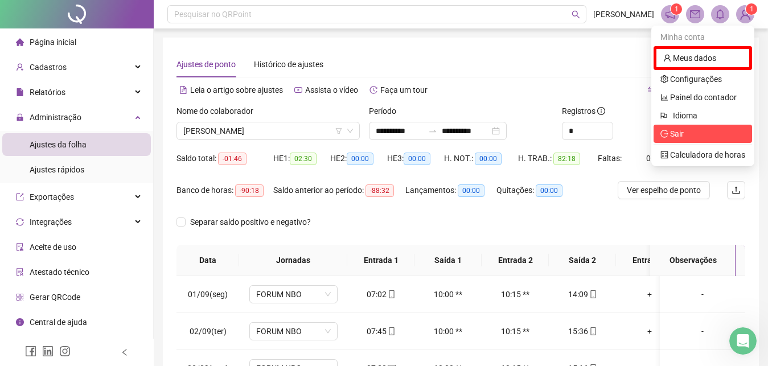
click at [698, 127] on li "Sair" at bounding box center [702, 134] width 98 height 18
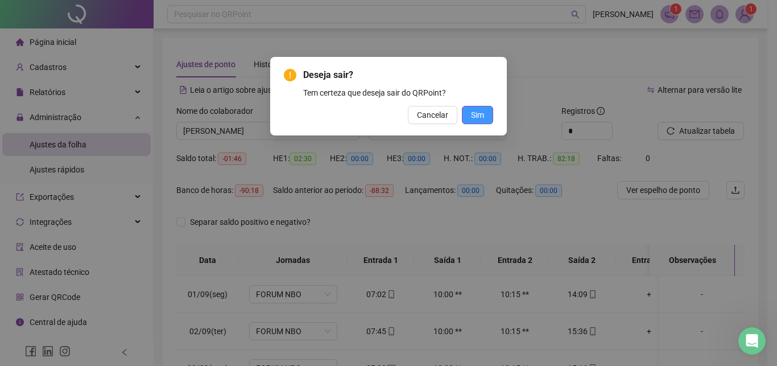
click at [476, 119] on span "Sim" at bounding box center [477, 115] width 13 height 13
